Goal: Information Seeking & Learning: Learn about a topic

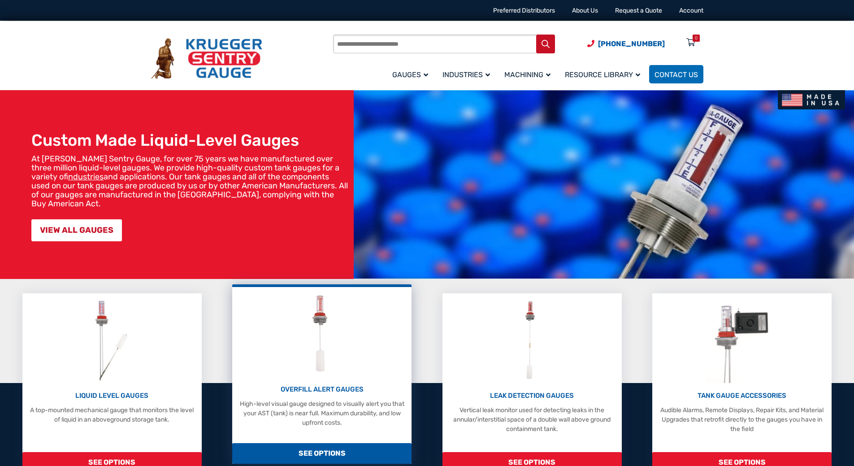
click at [284, 388] on p "OVERFILL ALERT GAUGES" at bounding box center [322, 389] width 170 height 10
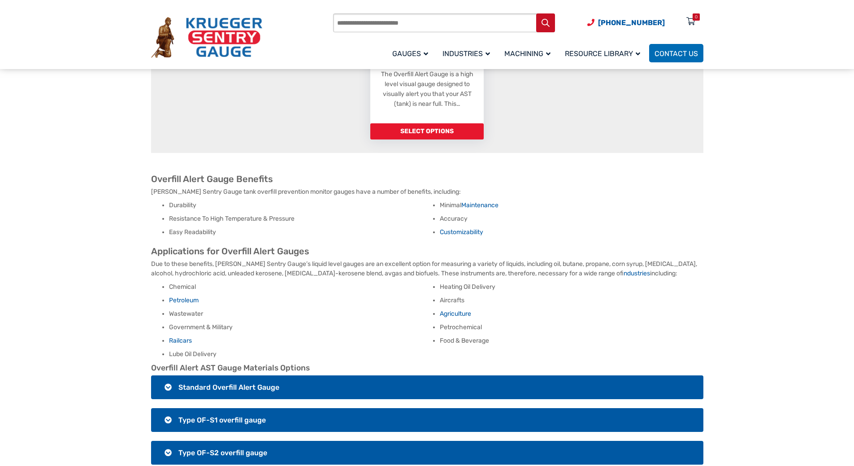
scroll to position [493, 0]
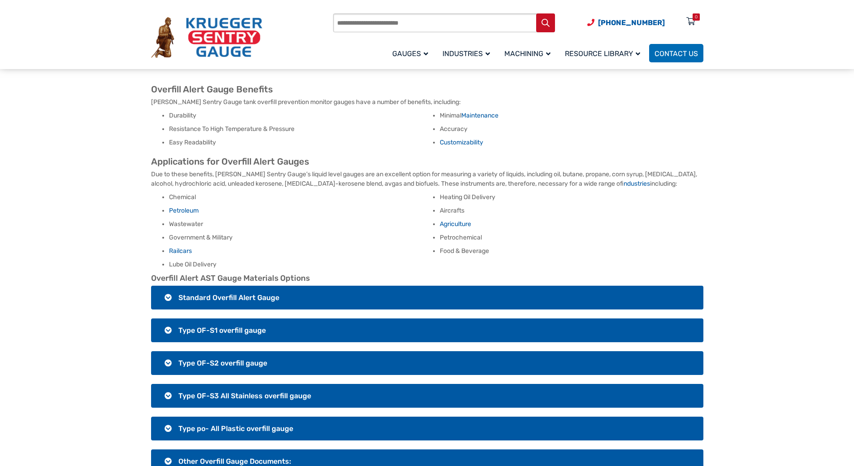
click at [249, 326] on span "Type OF-S1 overfill gauge" at bounding box center [221, 330] width 87 height 9
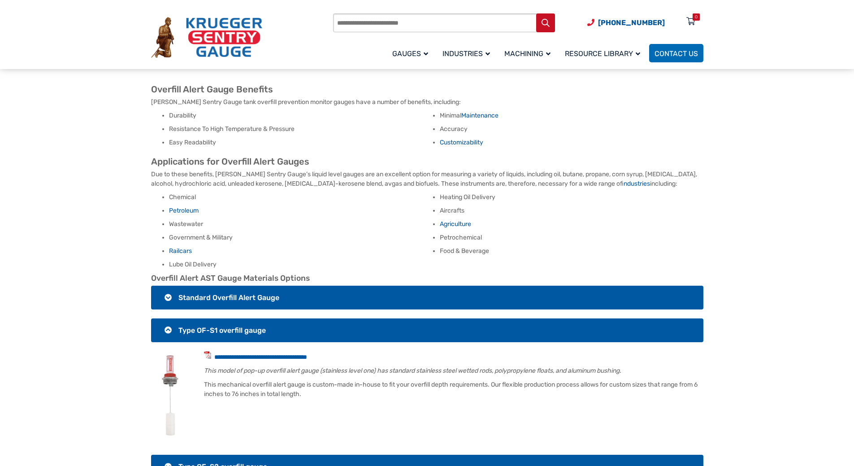
scroll to position [538, 0]
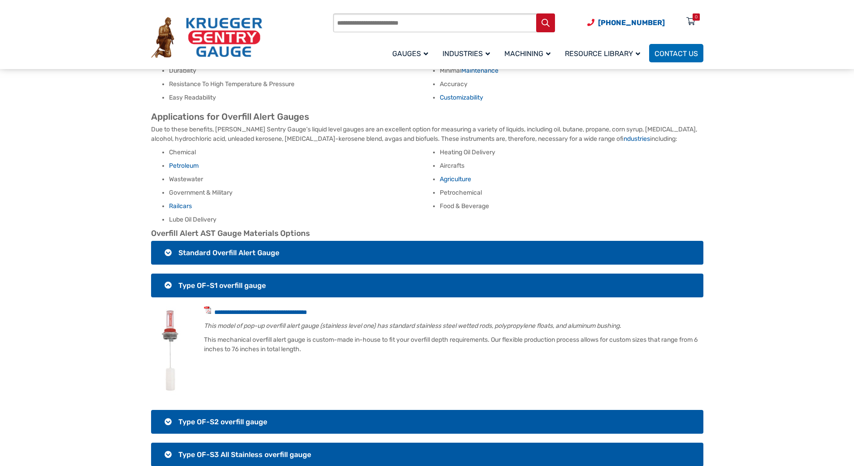
click at [249, 248] on span "Standard Overfill Alert Gauge" at bounding box center [228, 252] width 101 height 9
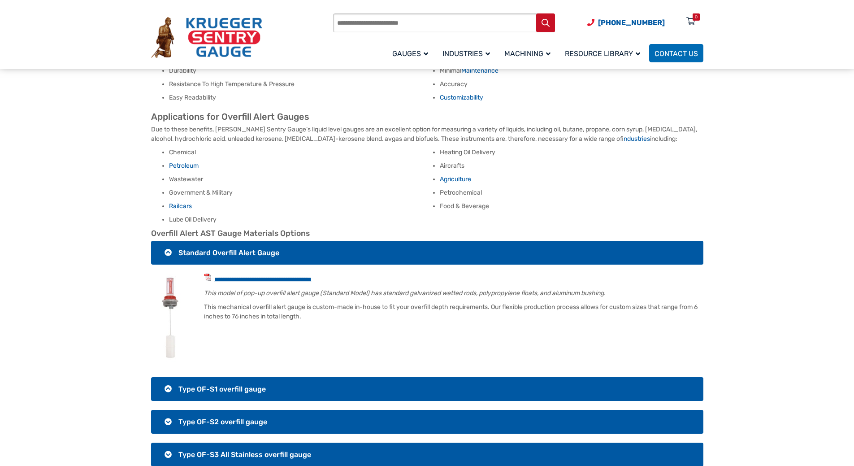
click at [259, 276] on link "**********" at bounding box center [262, 279] width 97 height 6
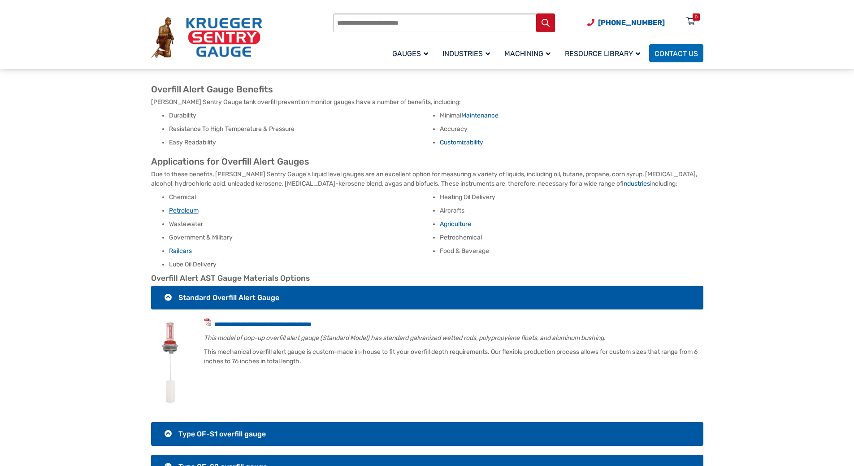
click at [190, 207] on link "Petroleum" at bounding box center [184, 211] width 30 height 8
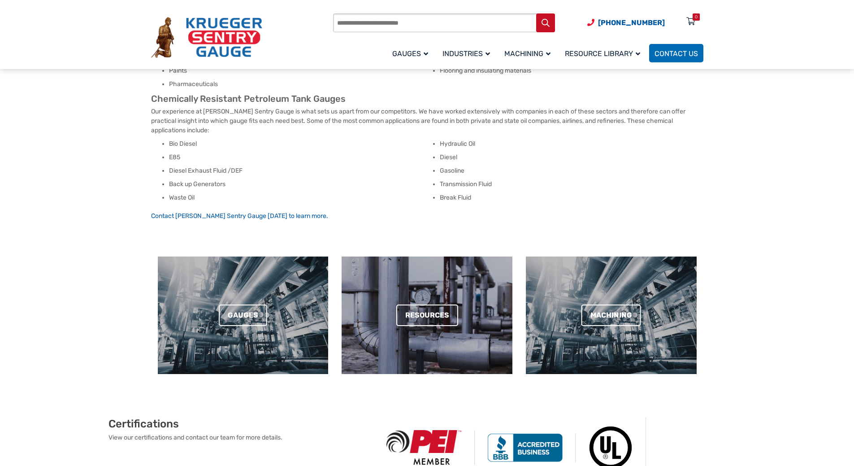
scroll to position [403, 0]
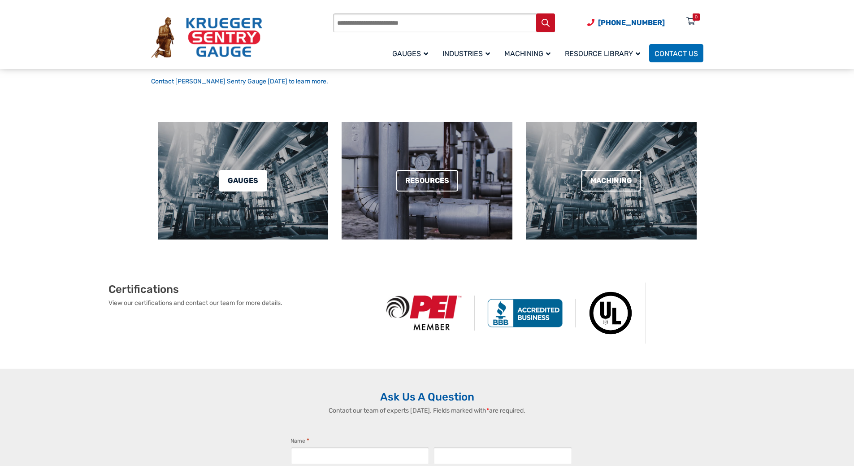
click at [250, 186] on link "Gauges" at bounding box center [243, 181] width 48 height 22
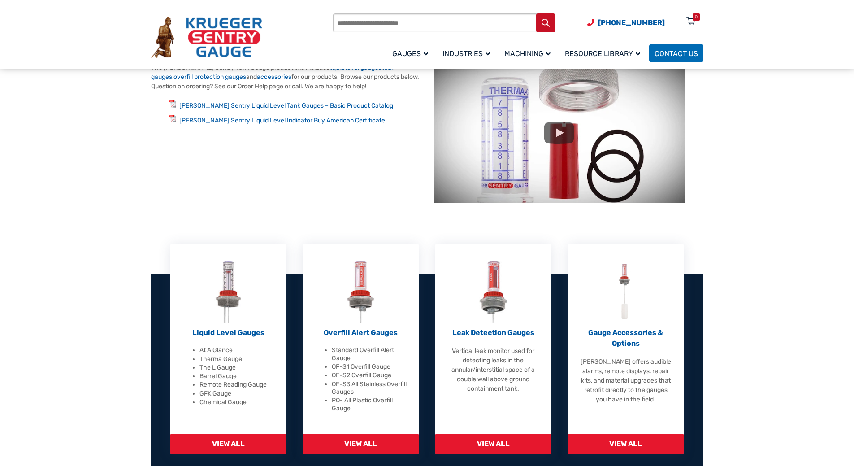
scroll to position [179, 0]
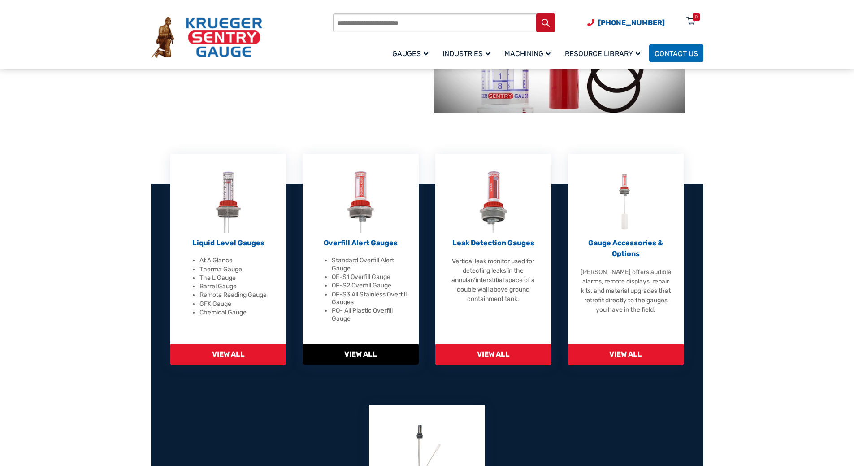
click at [354, 351] on span "View All" at bounding box center [360, 354] width 116 height 21
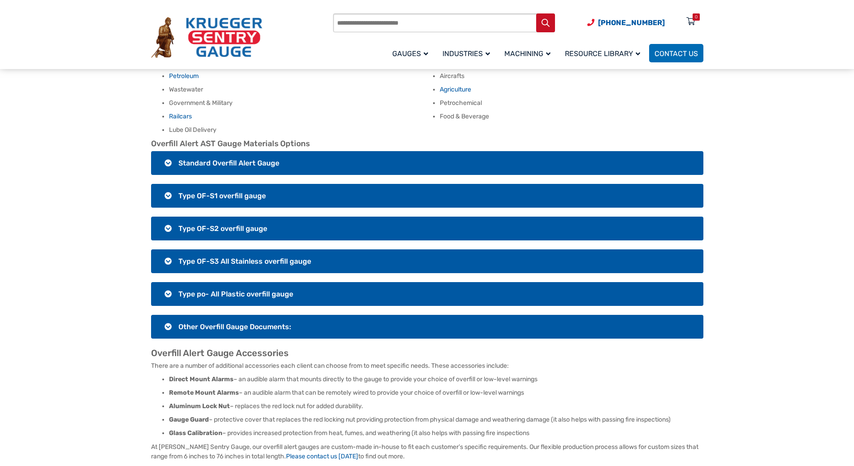
scroll to position [807, 0]
